Goal: Information Seeking & Learning: Learn about a topic

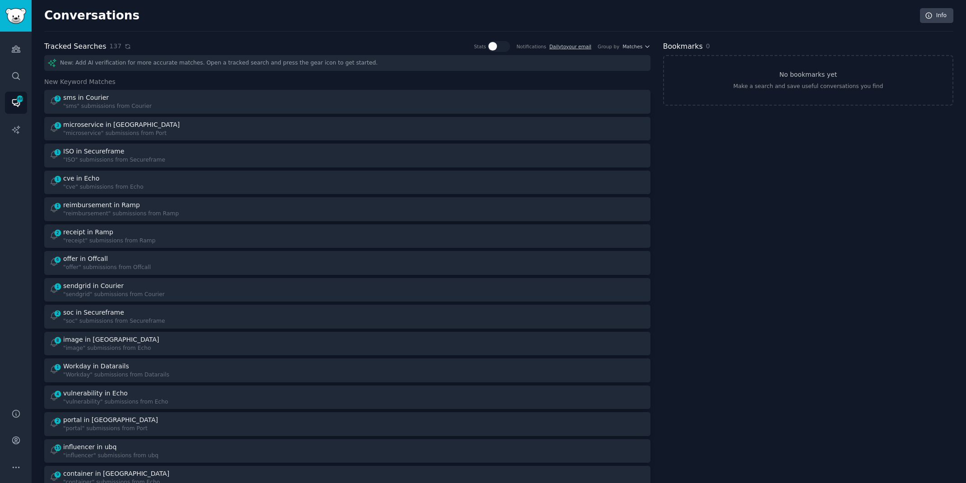
click at [125, 47] on icon at bounding box center [128, 46] width 6 height 6
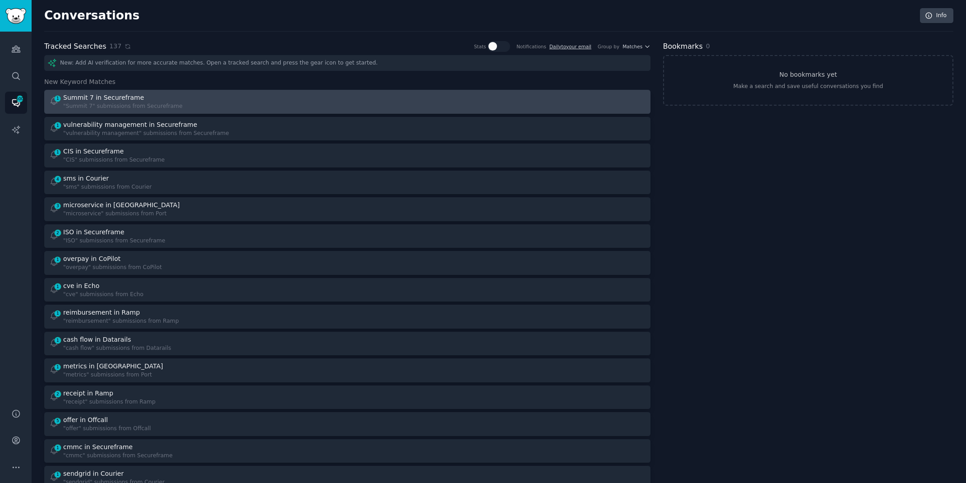
click at [202, 96] on div "1 Summit 7 in Secureframe "Summit 7" submissions from Secureframe" at bounding box center [195, 102] width 292 height 18
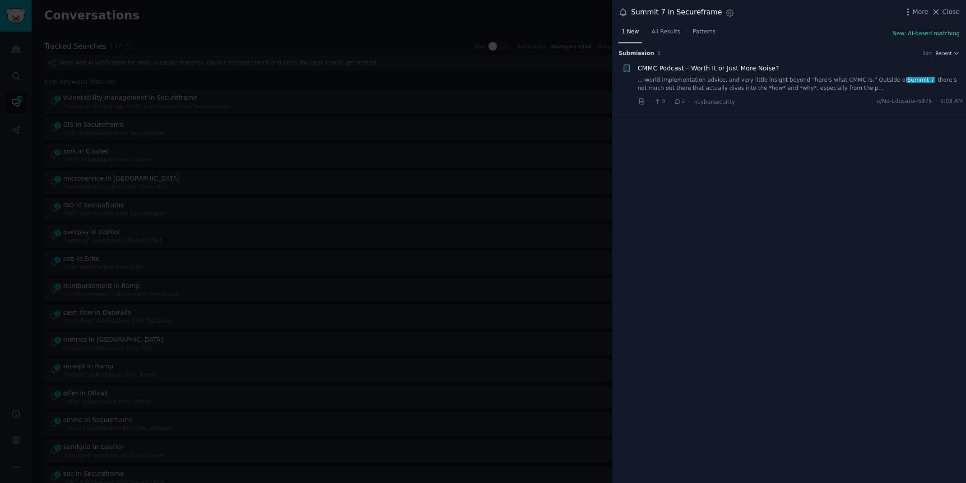
click at [762, 88] on link "...-world implementation advice, and very little insight beyond “here’s what CM…" at bounding box center [801, 84] width 326 height 16
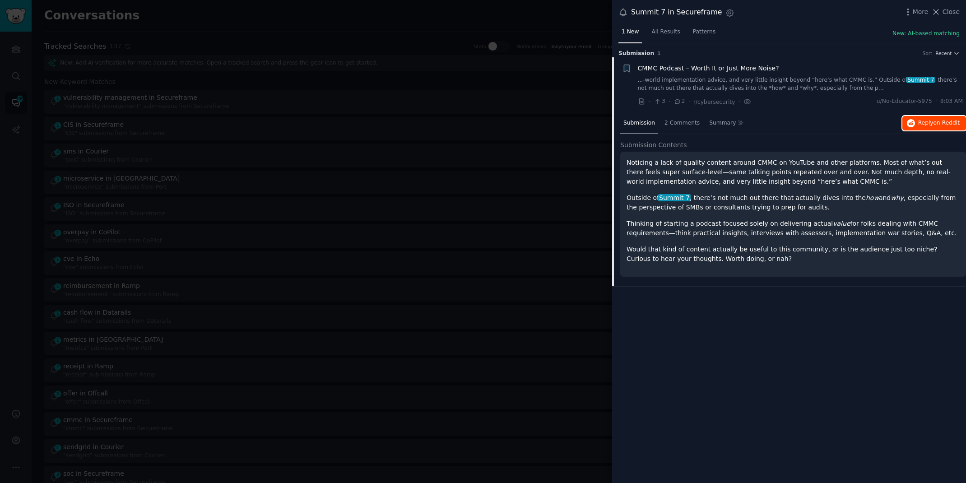
click at [914, 119] on icon "button" at bounding box center [911, 123] width 8 height 8
click at [262, 22] on div at bounding box center [483, 241] width 966 height 483
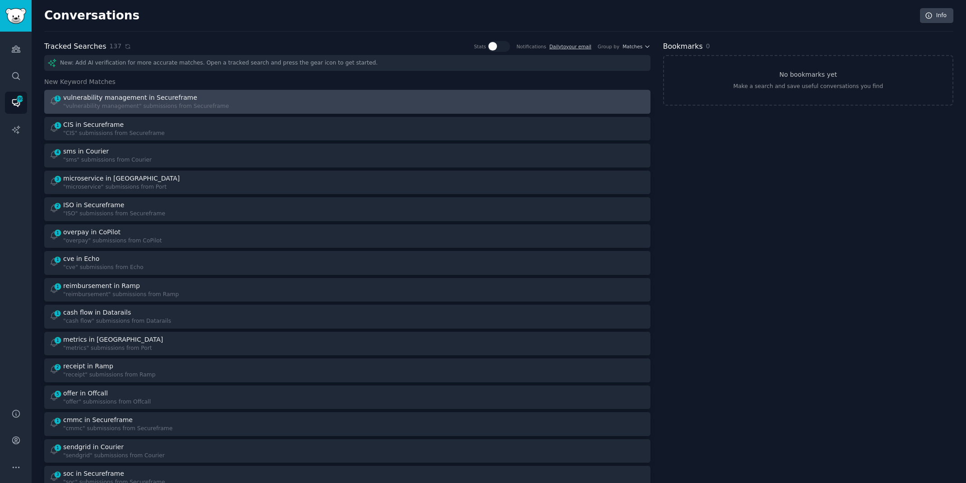
click at [261, 106] on div "1 vulnerability management in Secureframe "vulnerability management" submission…" at bounding box center [195, 102] width 292 height 18
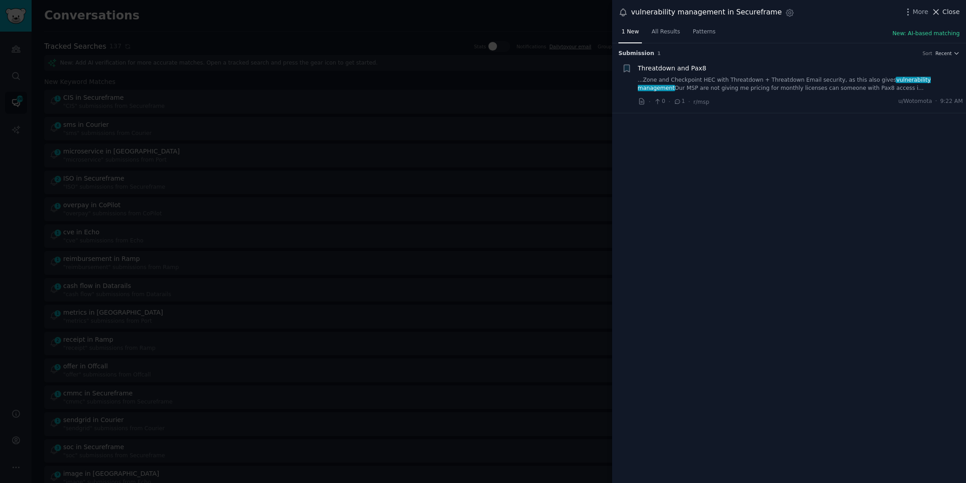
click at [947, 13] on span "Close" at bounding box center [951, 11] width 17 height 9
